Goal: Obtain resource: Download file/media

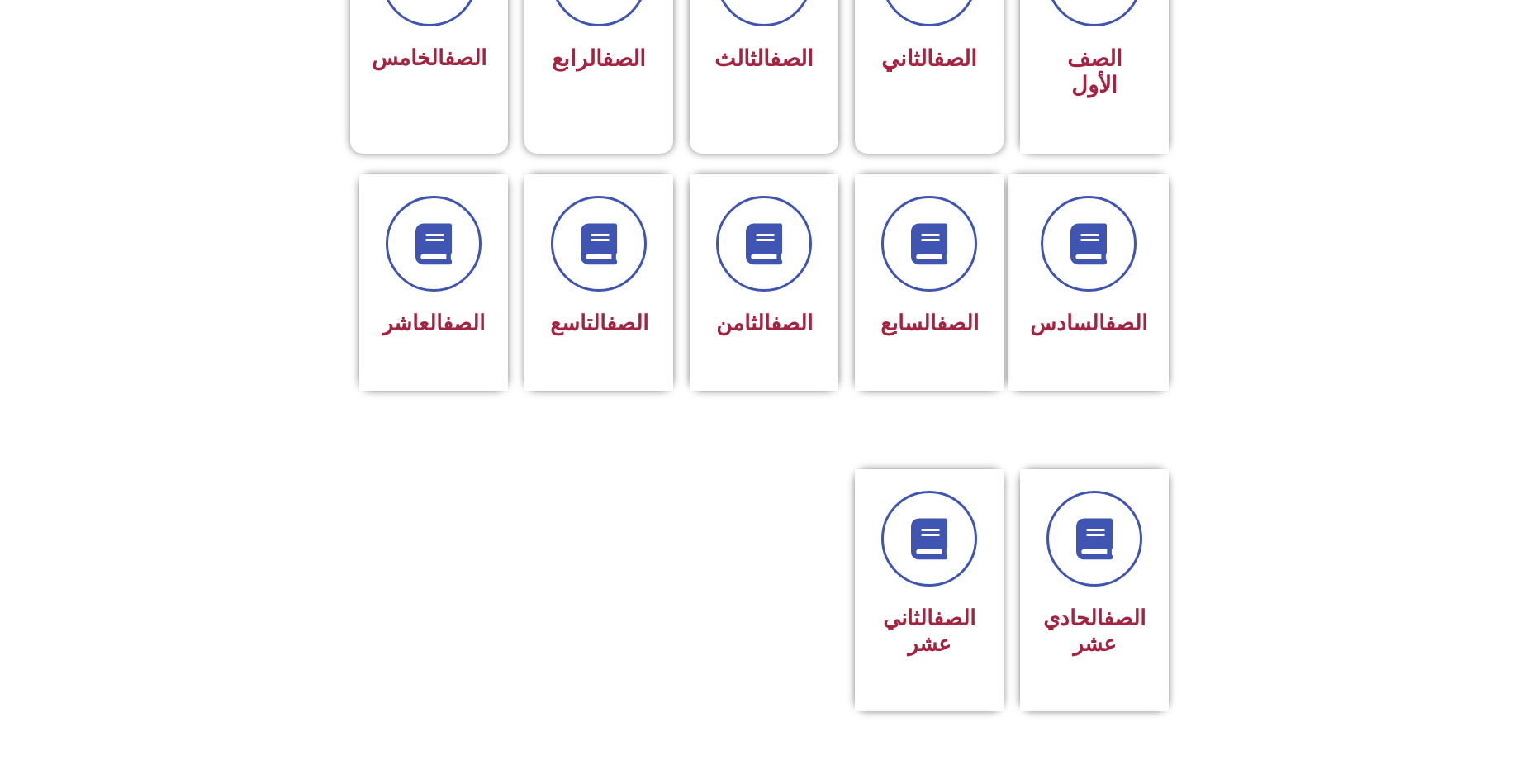
scroll to position [578, 0]
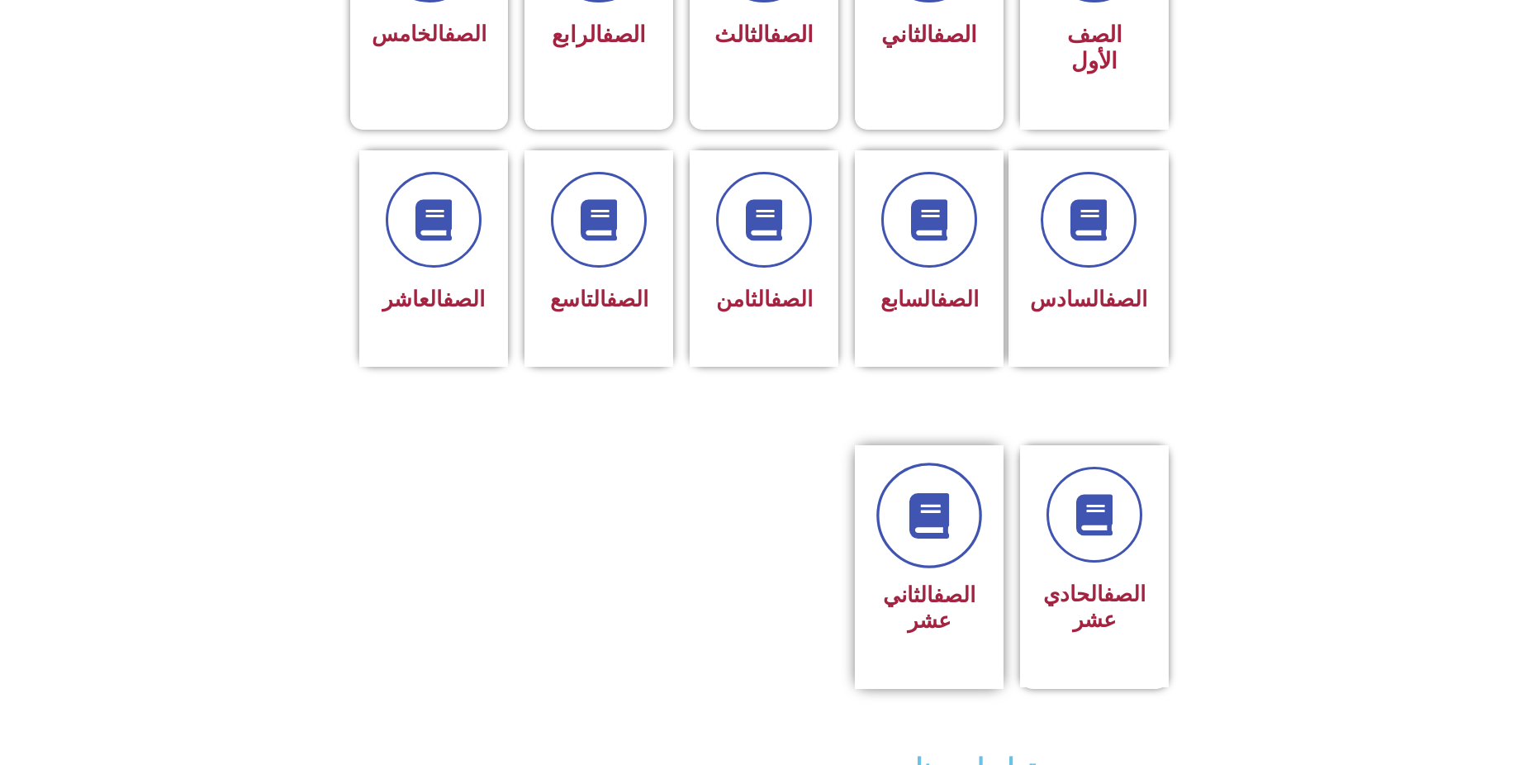
click at [910, 462] on link at bounding box center [929, 515] width 106 height 106
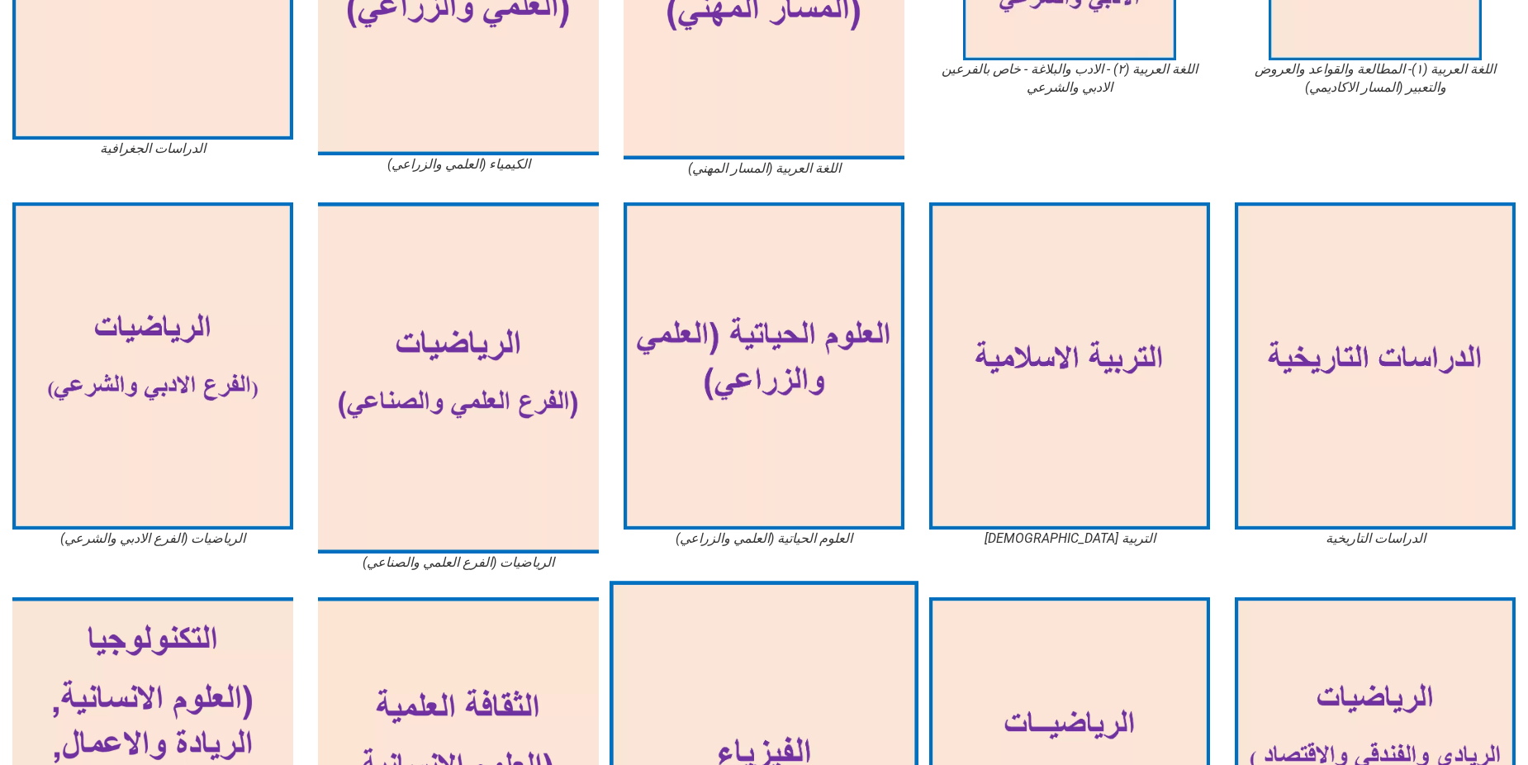
scroll to position [640, 0]
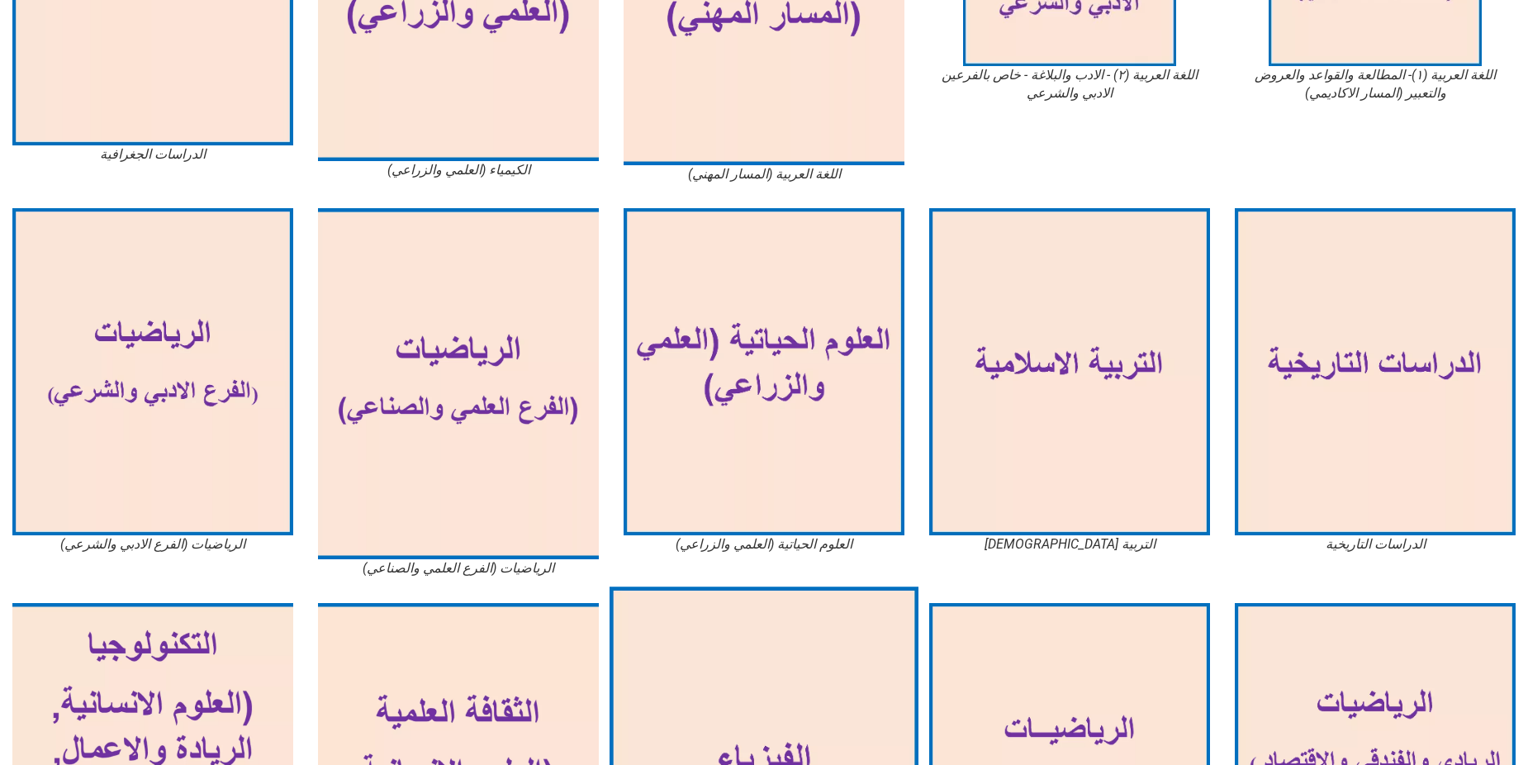
click at [804, 311] on img at bounding box center [763, 371] width 281 height 327
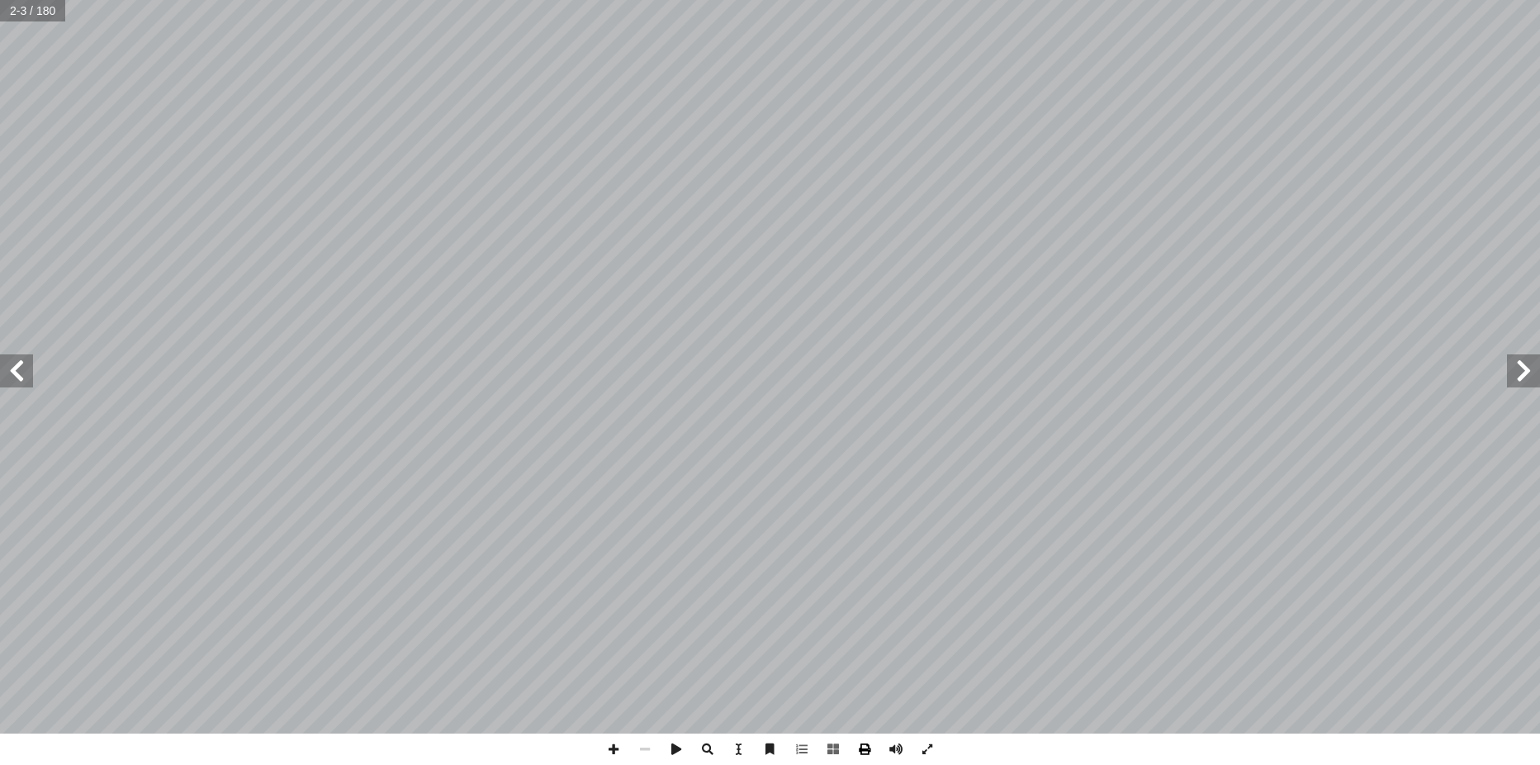
click at [865, 750] on span at bounding box center [864, 748] width 31 height 31
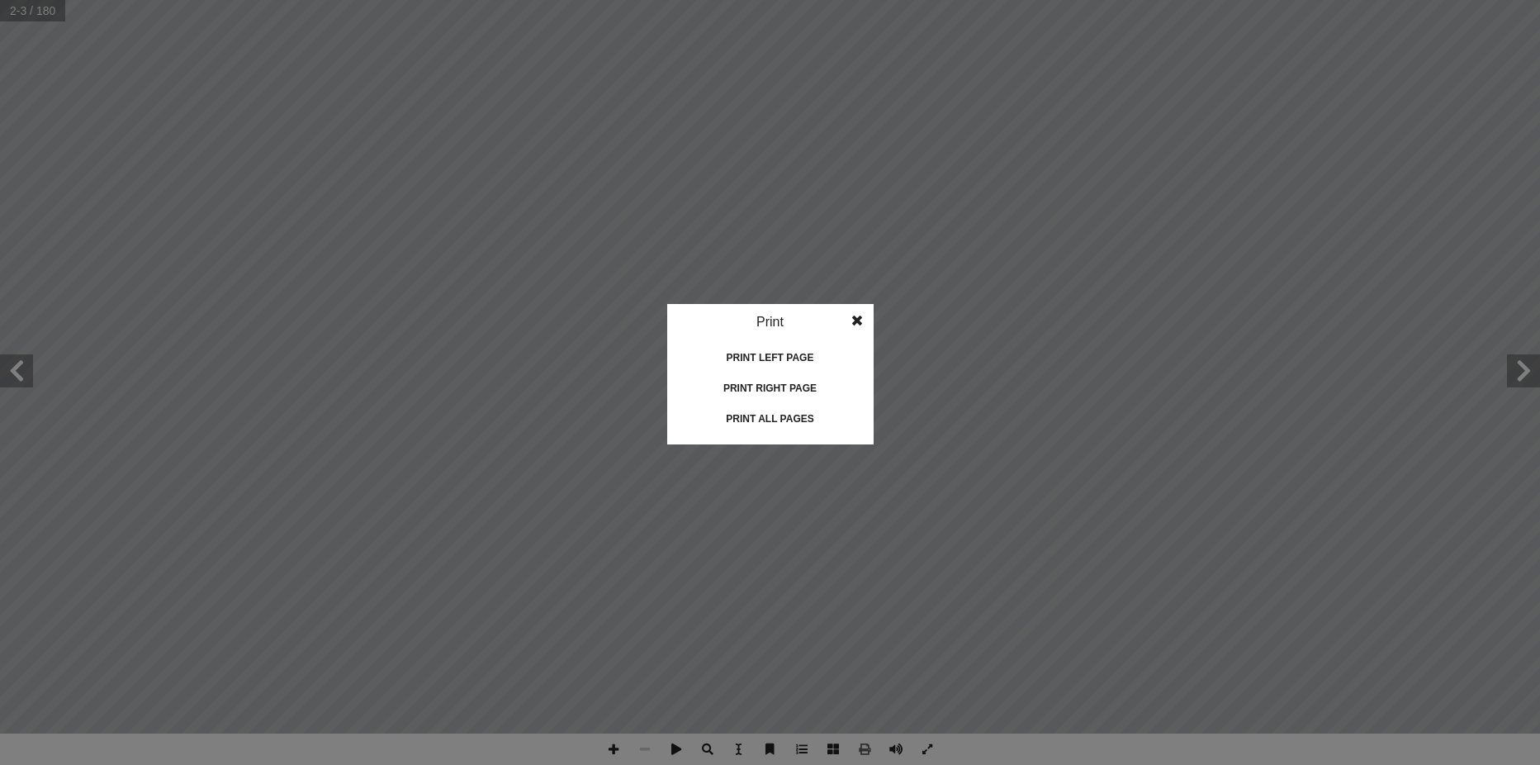
click at [791, 410] on div "Print all pages" at bounding box center [770, 418] width 165 height 26
